Goal: Complete application form

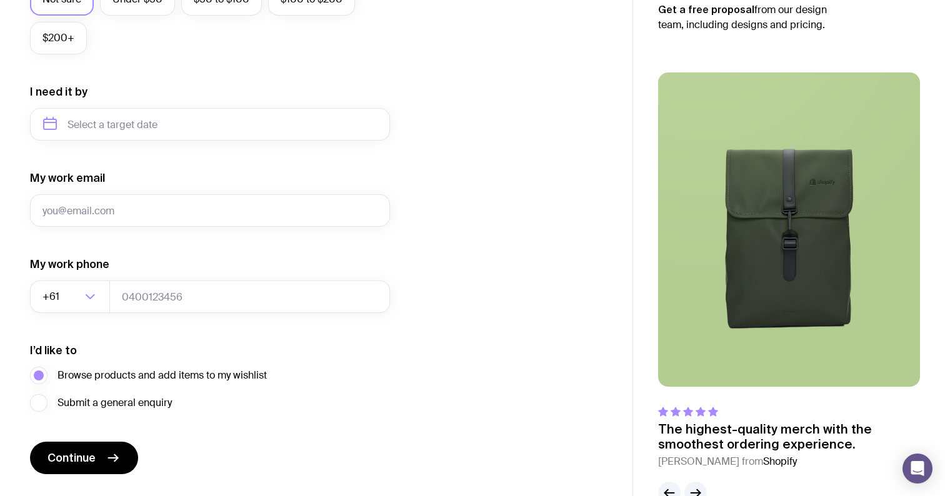
scroll to position [566, 0]
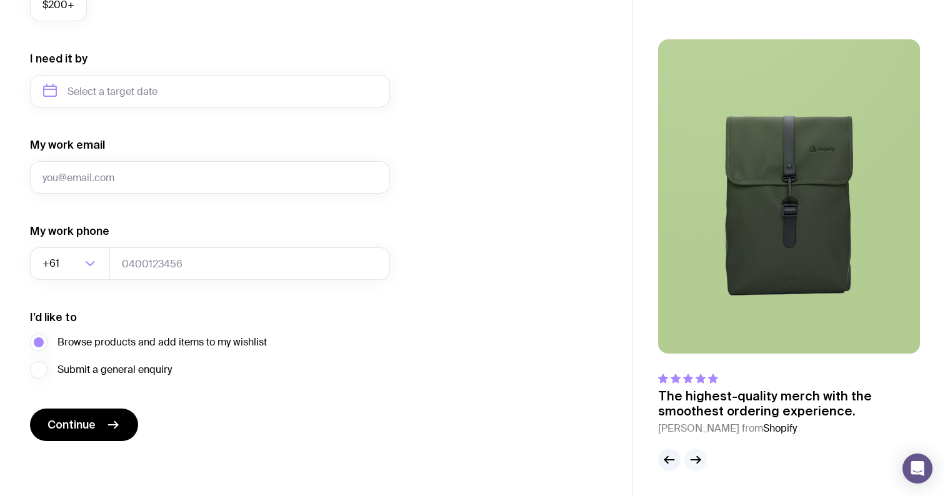
click at [695, 455] on icon "button" at bounding box center [695, 459] width 15 height 15
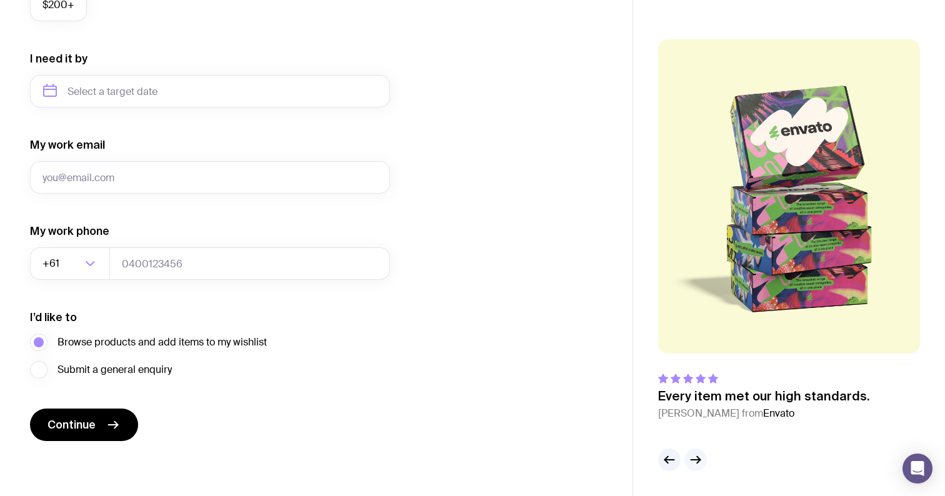
click at [695, 455] on icon "button" at bounding box center [695, 459] width 15 height 15
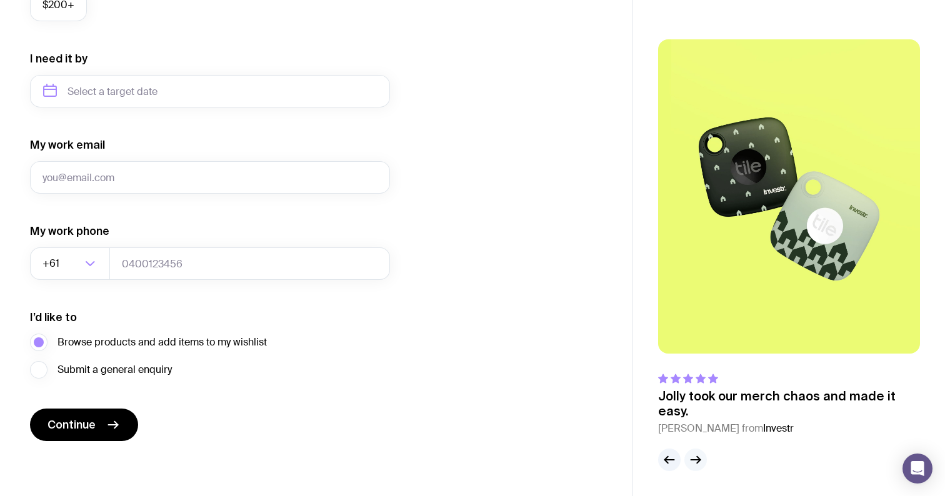
click at [695, 455] on icon "button" at bounding box center [695, 459] width 15 height 15
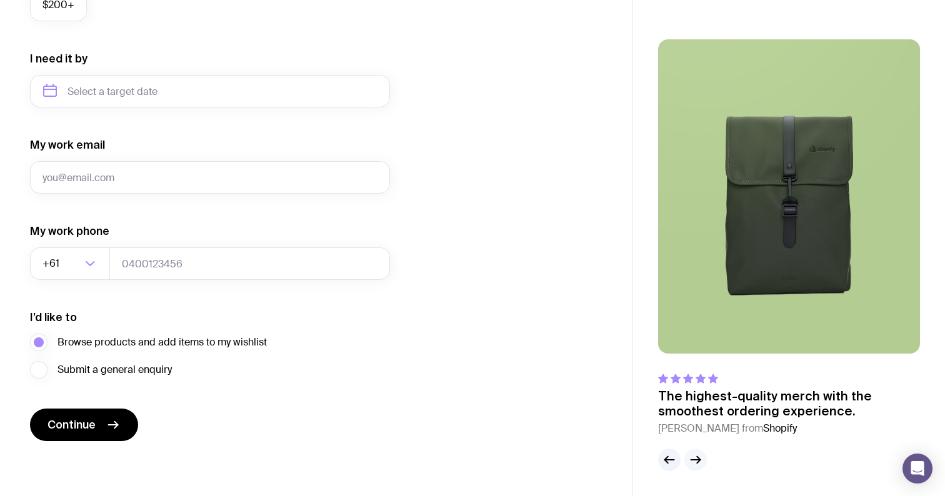
click at [695, 455] on icon "button" at bounding box center [695, 459] width 15 height 15
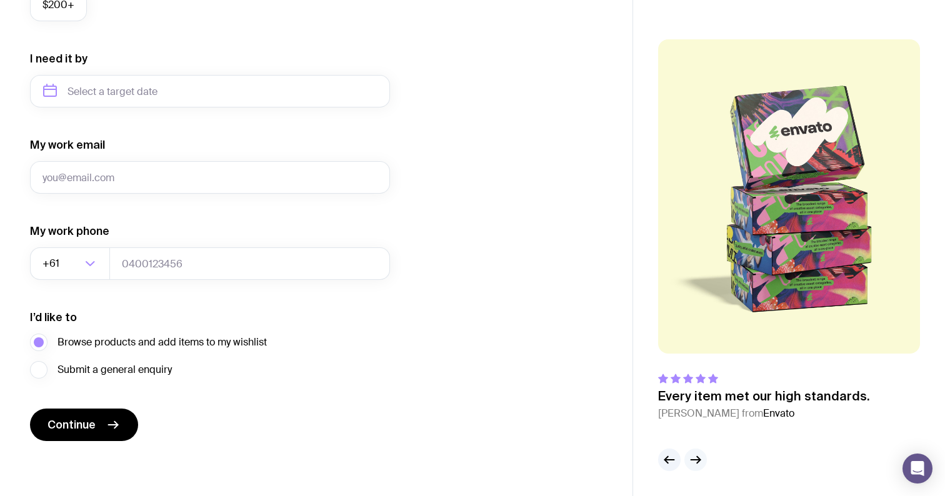
click at [695, 455] on icon "button" at bounding box center [695, 459] width 15 height 15
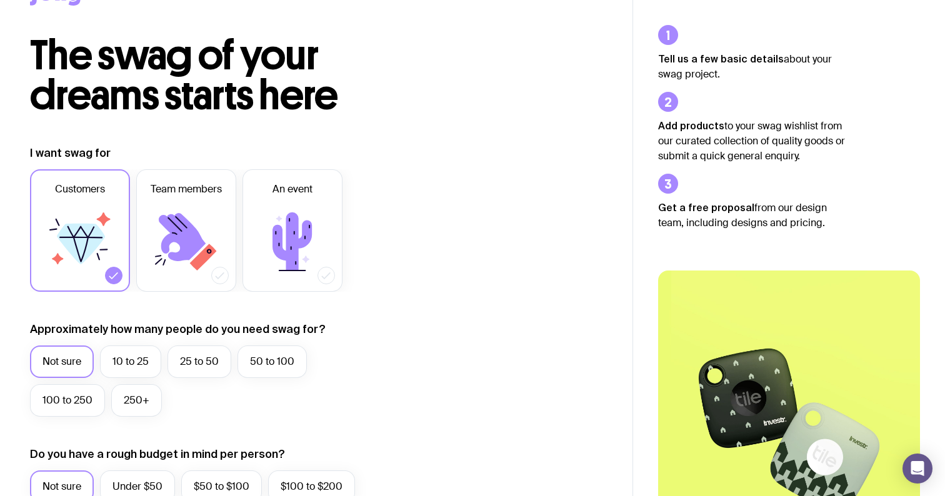
scroll to position [0, 0]
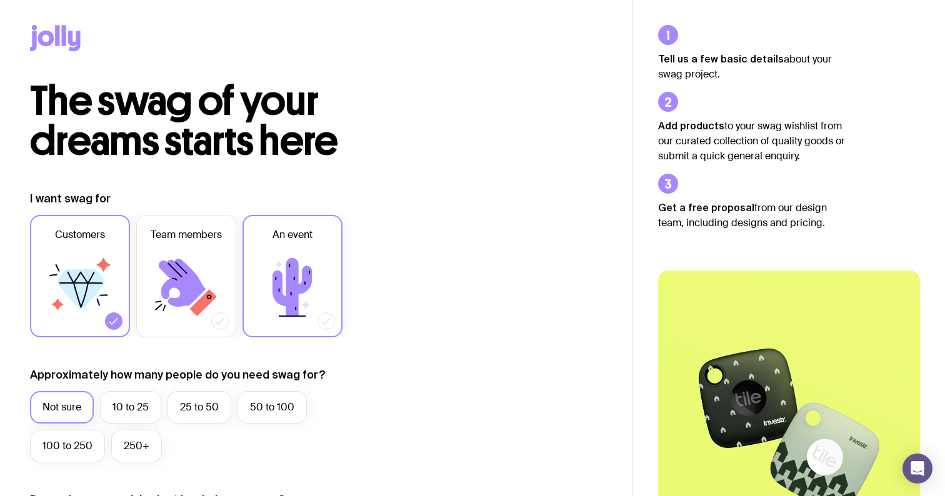
click at [285, 254] on icon at bounding box center [292, 287] width 75 height 75
click at [0, 0] on input "An event" at bounding box center [0, 0] width 0 height 0
click at [310, 269] on icon at bounding box center [291, 287] width 39 height 58
click at [0, 0] on input "An event" at bounding box center [0, 0] width 0 height 0
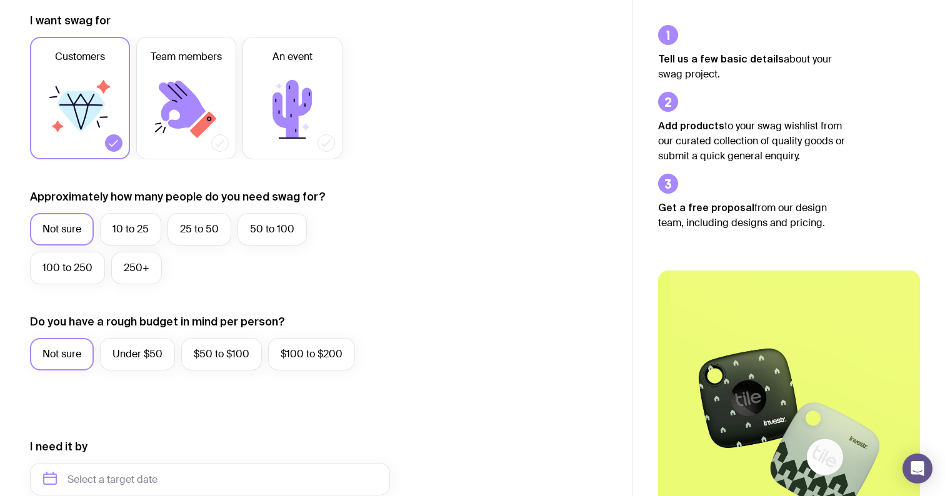
scroll to position [242, 0]
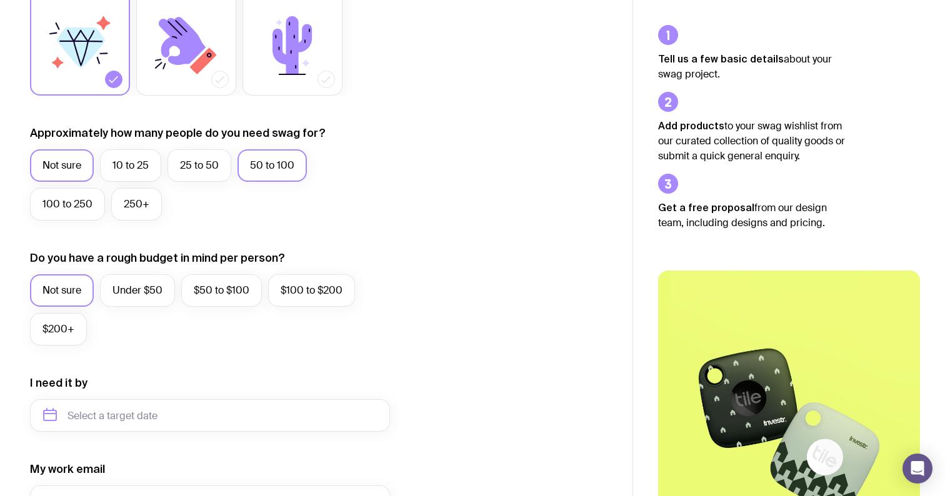
click at [270, 157] on label "50 to 100" at bounding box center [271, 165] width 69 height 32
click at [0, 0] on input "50 to 100" at bounding box center [0, 0] width 0 height 0
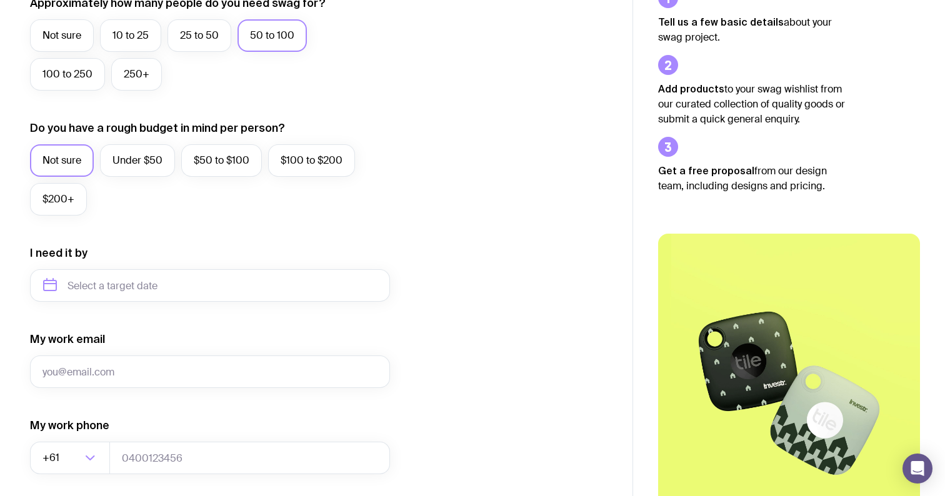
scroll to position [419, 0]
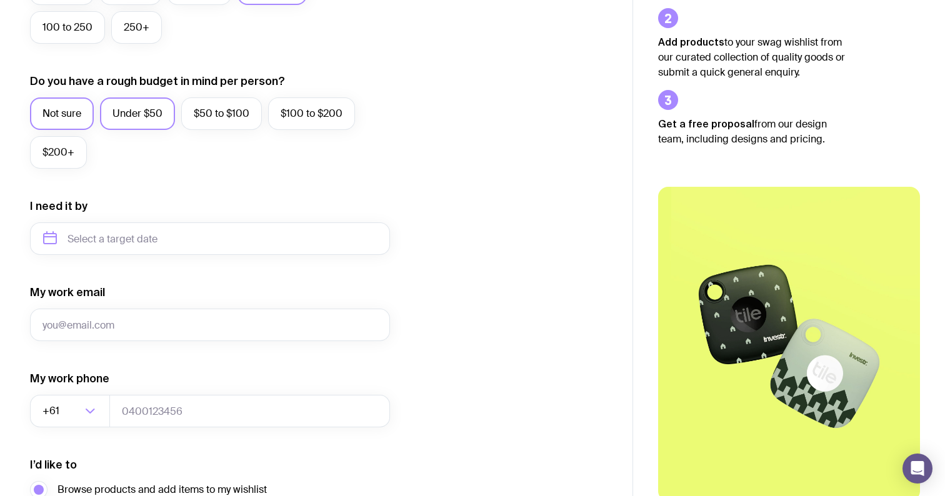
click at [156, 114] on label "Under $50" at bounding box center [137, 113] width 75 height 32
click at [0, 0] on input "Under $50" at bounding box center [0, 0] width 0 height 0
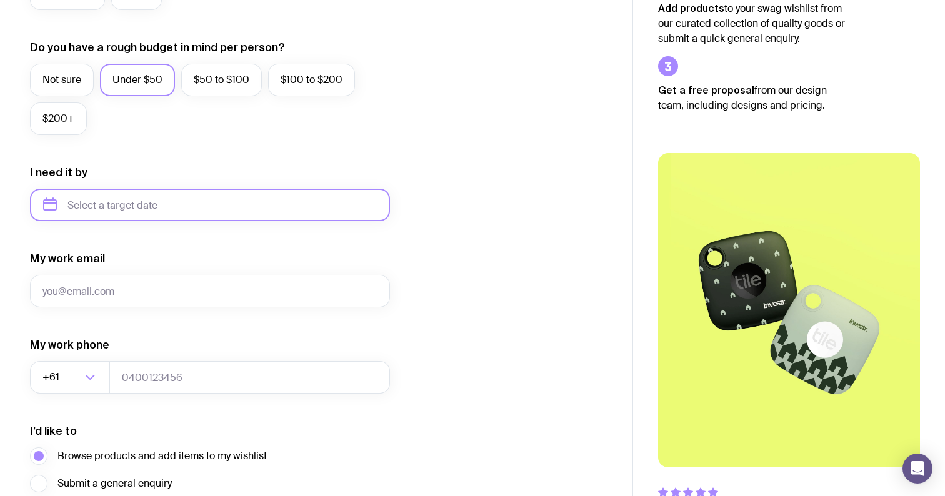
click at [89, 212] on input "text" at bounding box center [210, 205] width 360 height 32
click at [66, 351] on button "Oct" at bounding box center [59, 358] width 46 height 25
type input "[DATE]"
click at [144, 209] on input "[DATE]" at bounding box center [210, 205] width 360 height 32
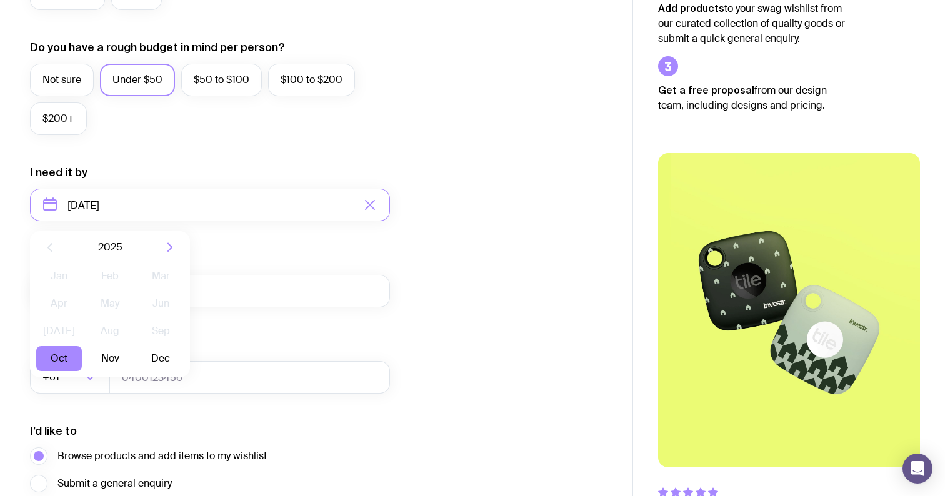
click at [271, 162] on form "I want swag for Customers Team members An event Approximately how many people d…" at bounding box center [210, 147] width 360 height 816
